Goal: Transaction & Acquisition: Subscribe to service/newsletter

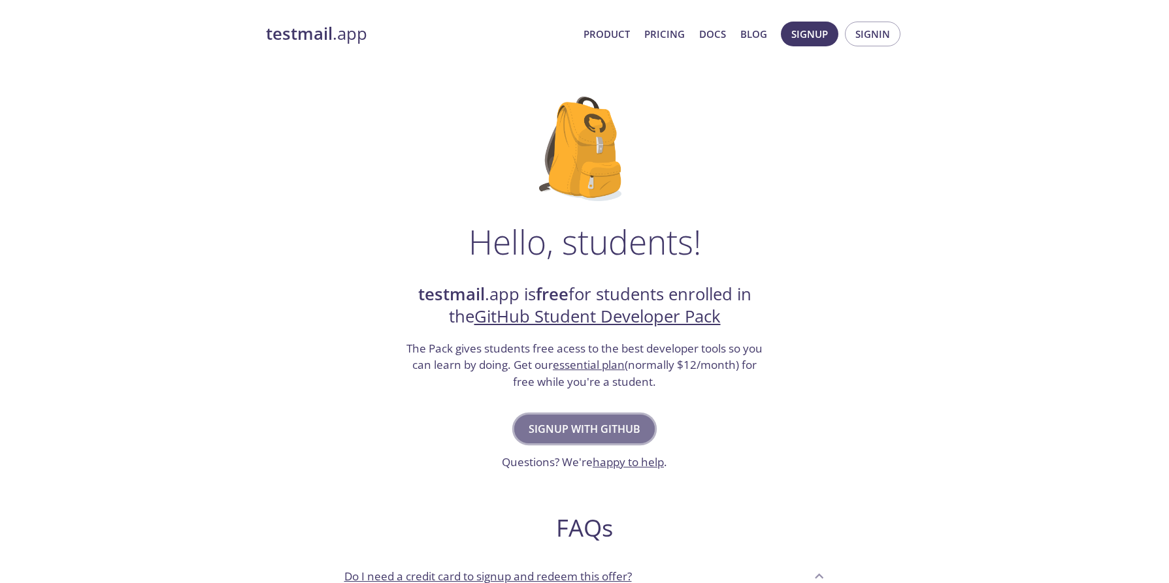
click at [605, 427] on span "Signup with GitHub" at bounding box center [584, 429] width 112 height 18
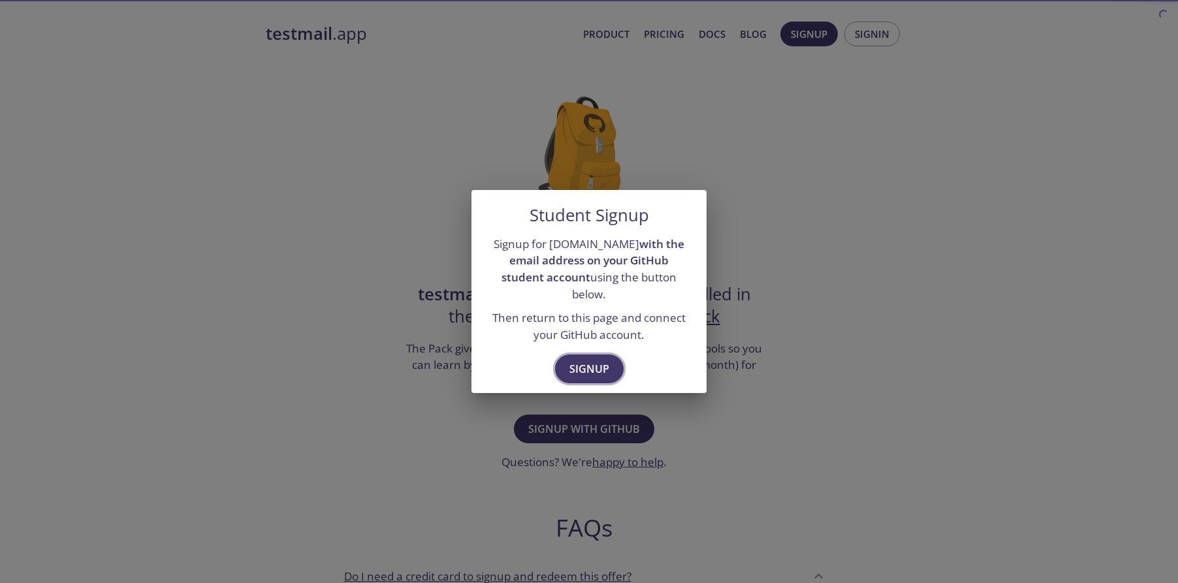
click at [591, 367] on span "Signup" at bounding box center [590, 369] width 40 height 18
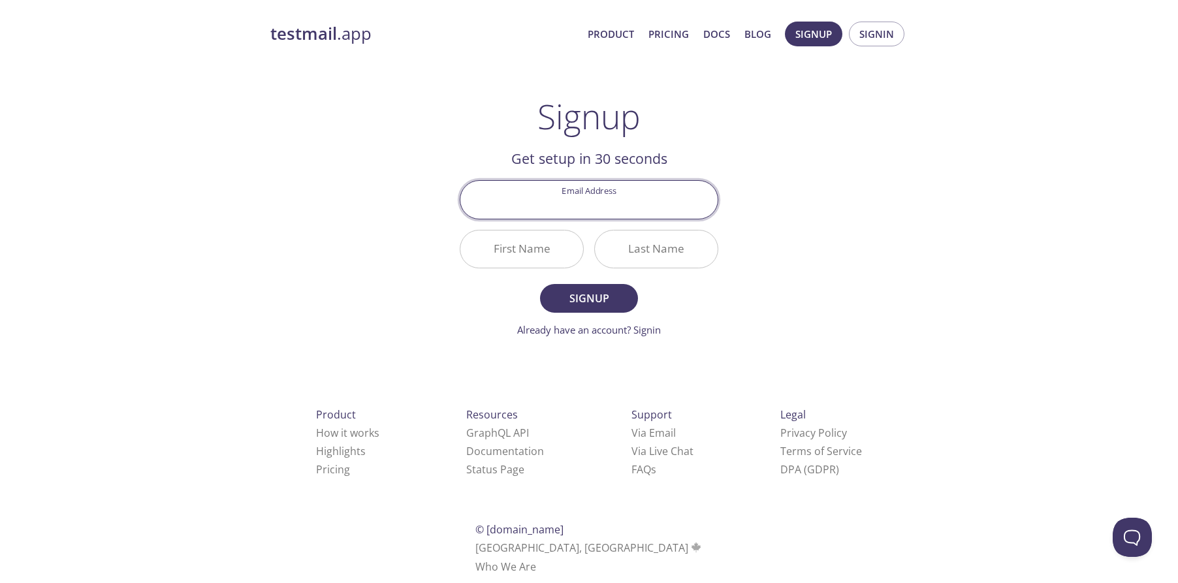
click at [577, 214] on input "Email Address" at bounding box center [589, 199] width 257 height 37
type input "hsnshafique090@gmail.com"
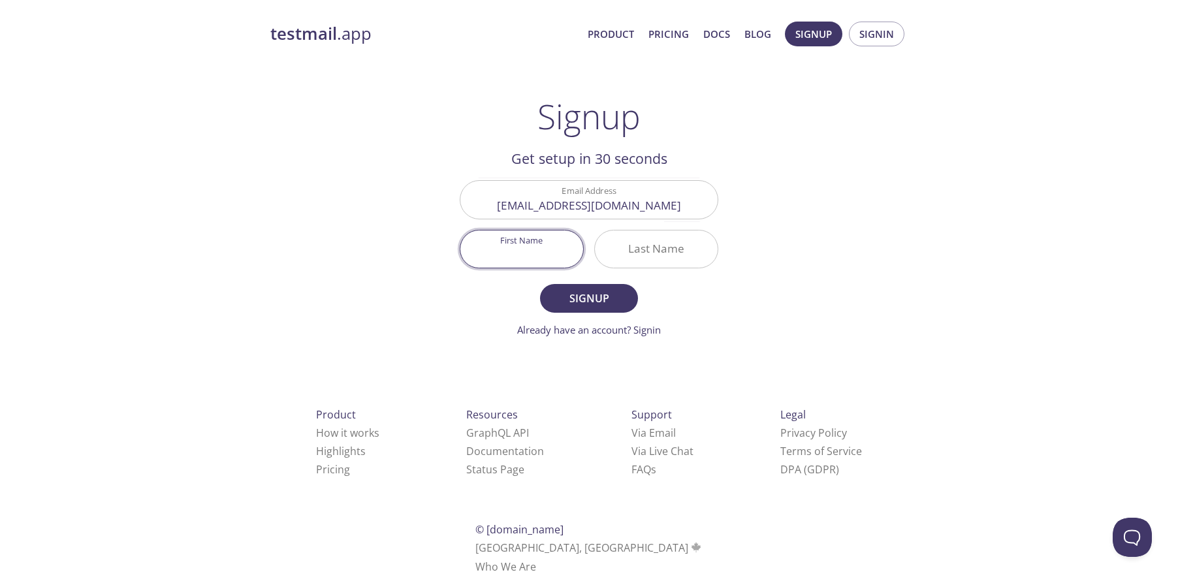
click at [542, 254] on input "First Name" at bounding box center [522, 249] width 123 height 37
type input "Hassan"
type input "Y"
type input "Tech"
click at [609, 298] on span "Signup" at bounding box center [589, 298] width 69 height 18
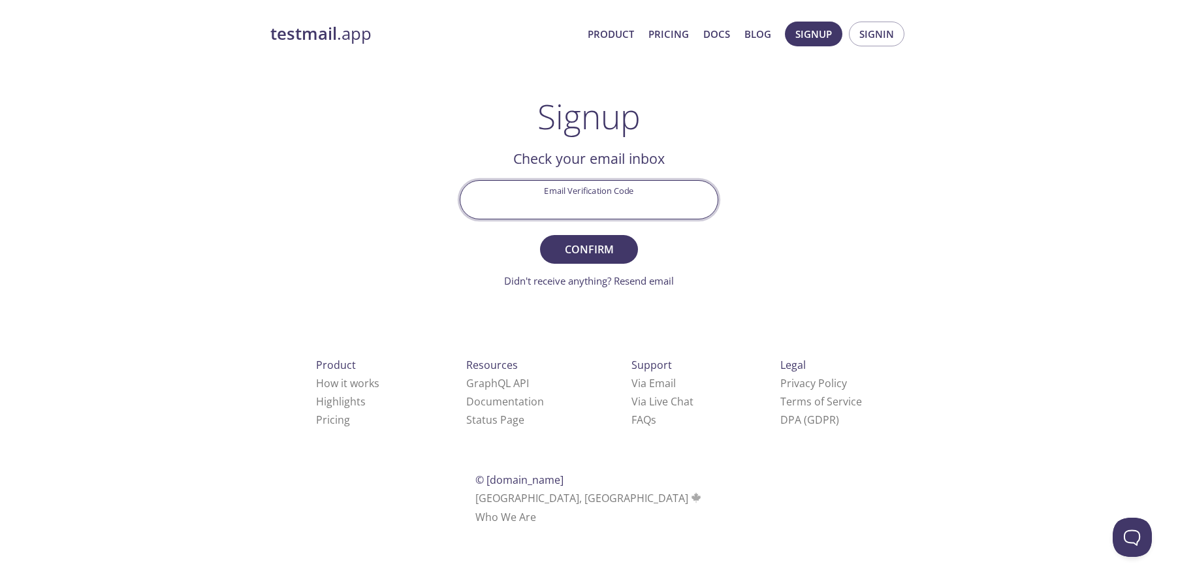
click at [584, 201] on input "Email Verification Code" at bounding box center [589, 199] width 257 height 37
paste input "EHPV98J"
type input "EHPV98J"
click at [588, 245] on span "Confirm" at bounding box center [589, 249] width 69 height 18
